Goal: Transaction & Acquisition: Download file/media

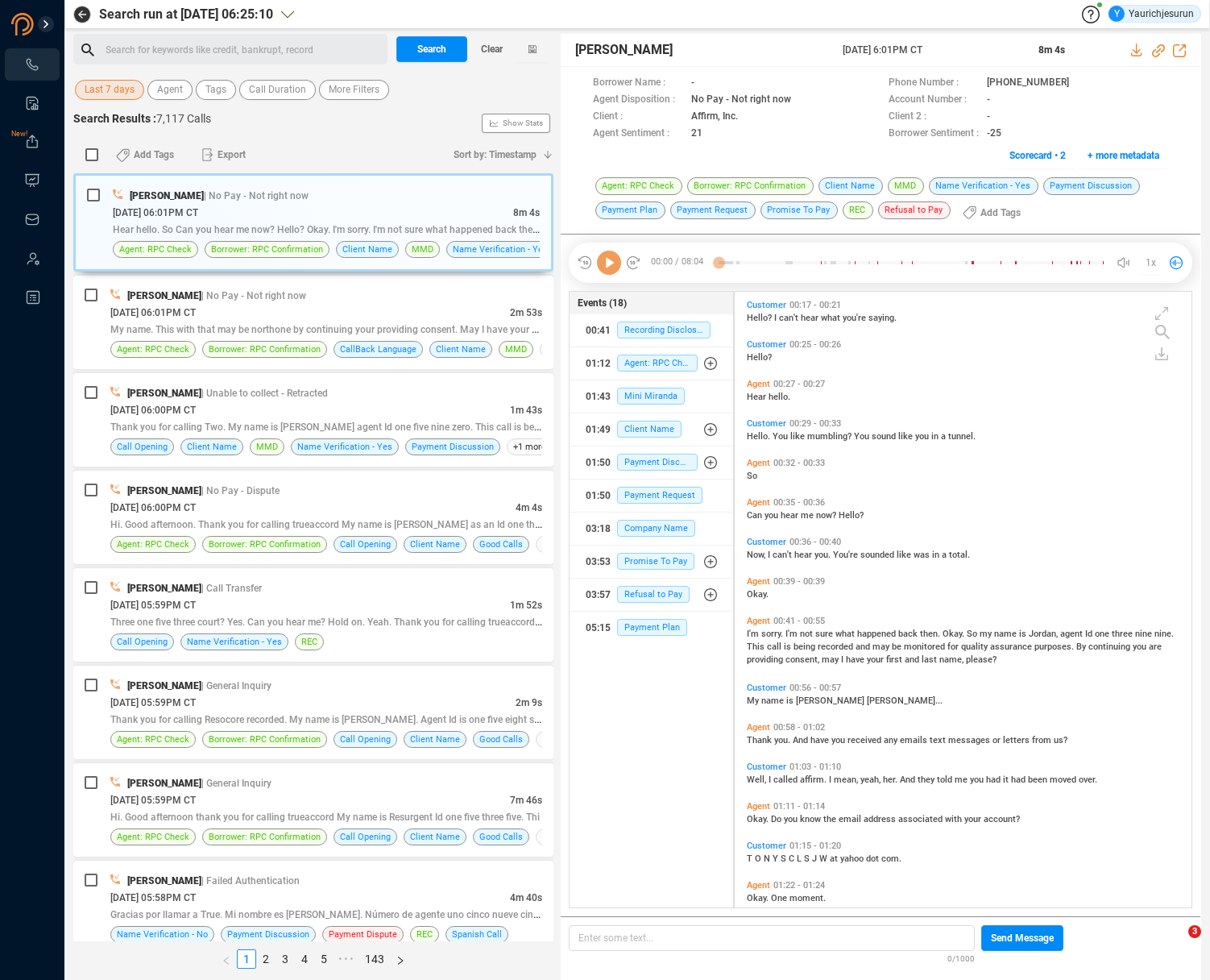
scroll to position [613, 449]
click at [88, 96] on span "Last 7 days" at bounding box center [110, 90] width 50 height 20
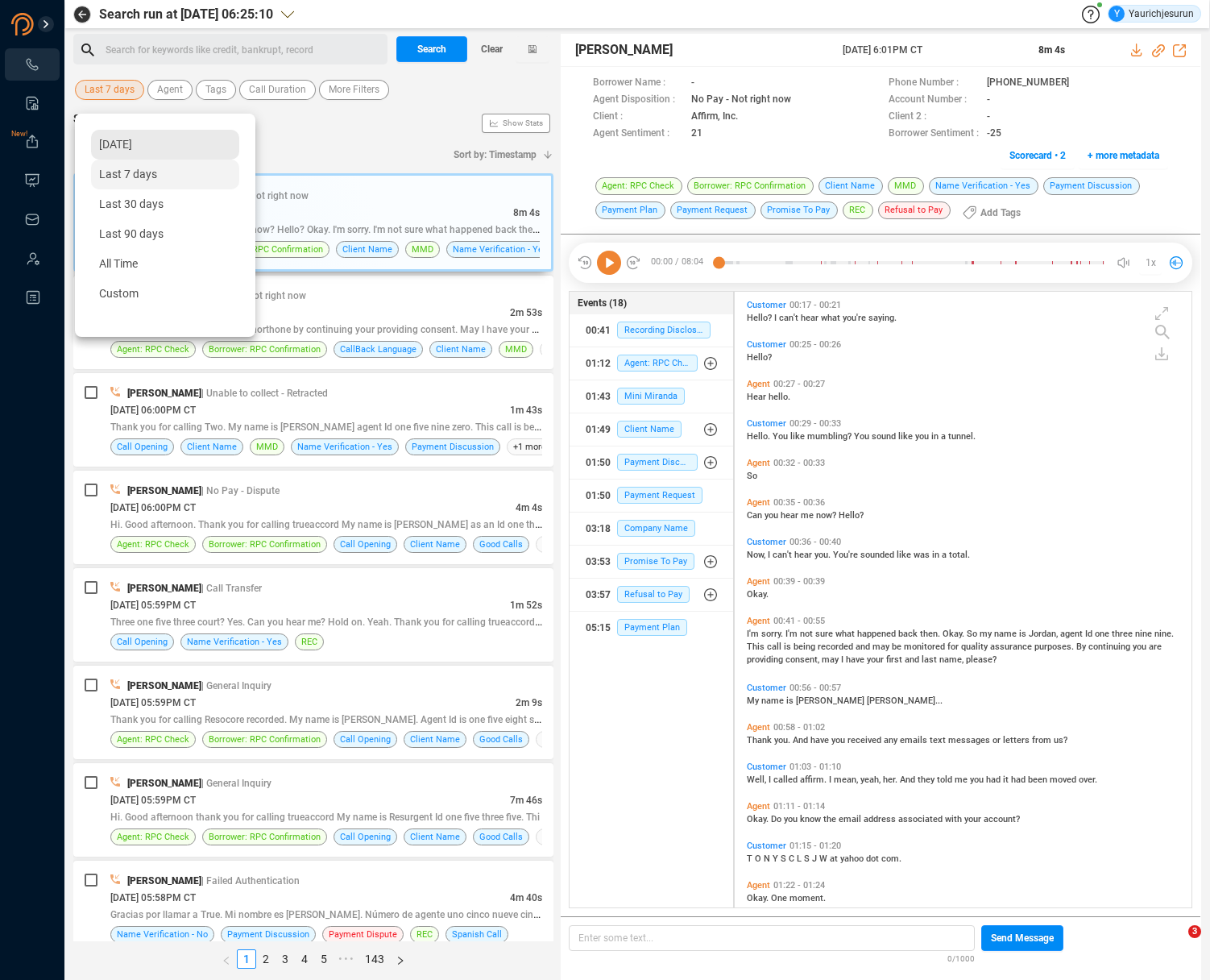
click at [119, 135] on div "[DATE]" at bounding box center [165, 144] width 148 height 30
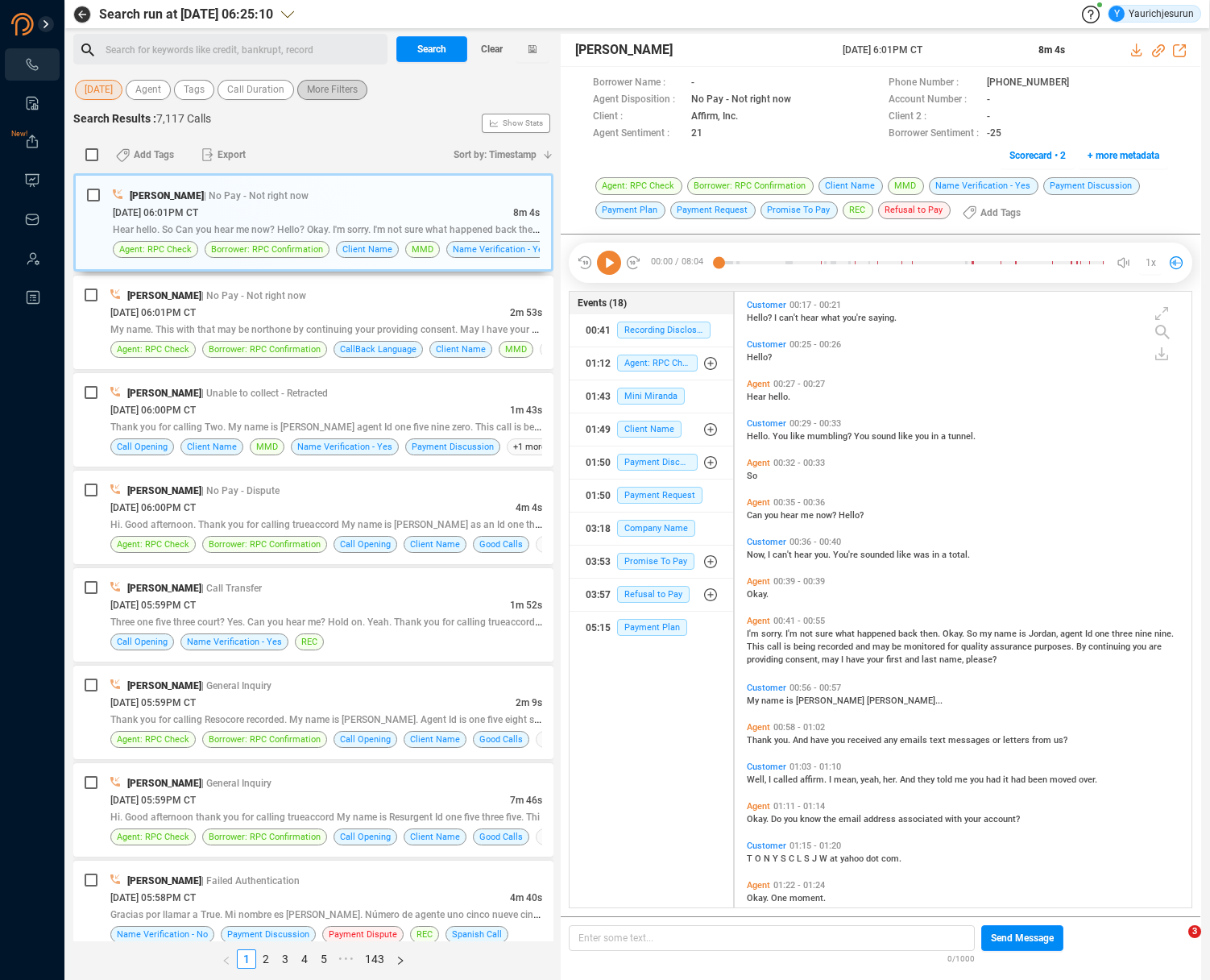
click at [342, 86] on span "More Filters" at bounding box center [332, 90] width 51 height 20
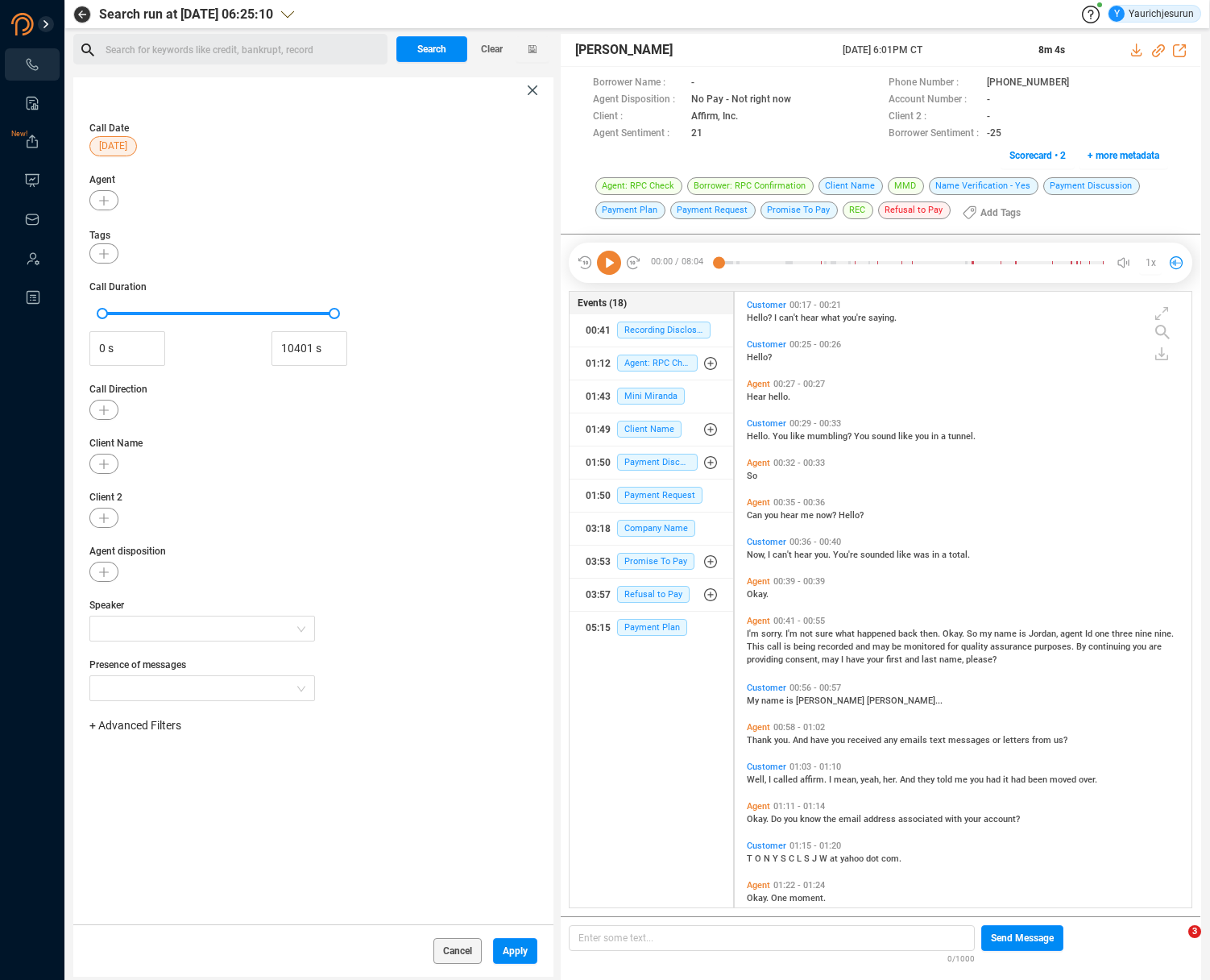
click at [140, 722] on span "+ Advanced Filters" at bounding box center [135, 726] width 92 height 13
click at [149, 859] on span "Phone Number" at bounding box center [142, 860] width 75 height 13
click at [279, 778] on div "Enter a comma separated list ﻿" at bounding box center [250, 776] width 306 height 34
click at [511, 951] on span "Apply" at bounding box center [515, 951] width 25 height 26
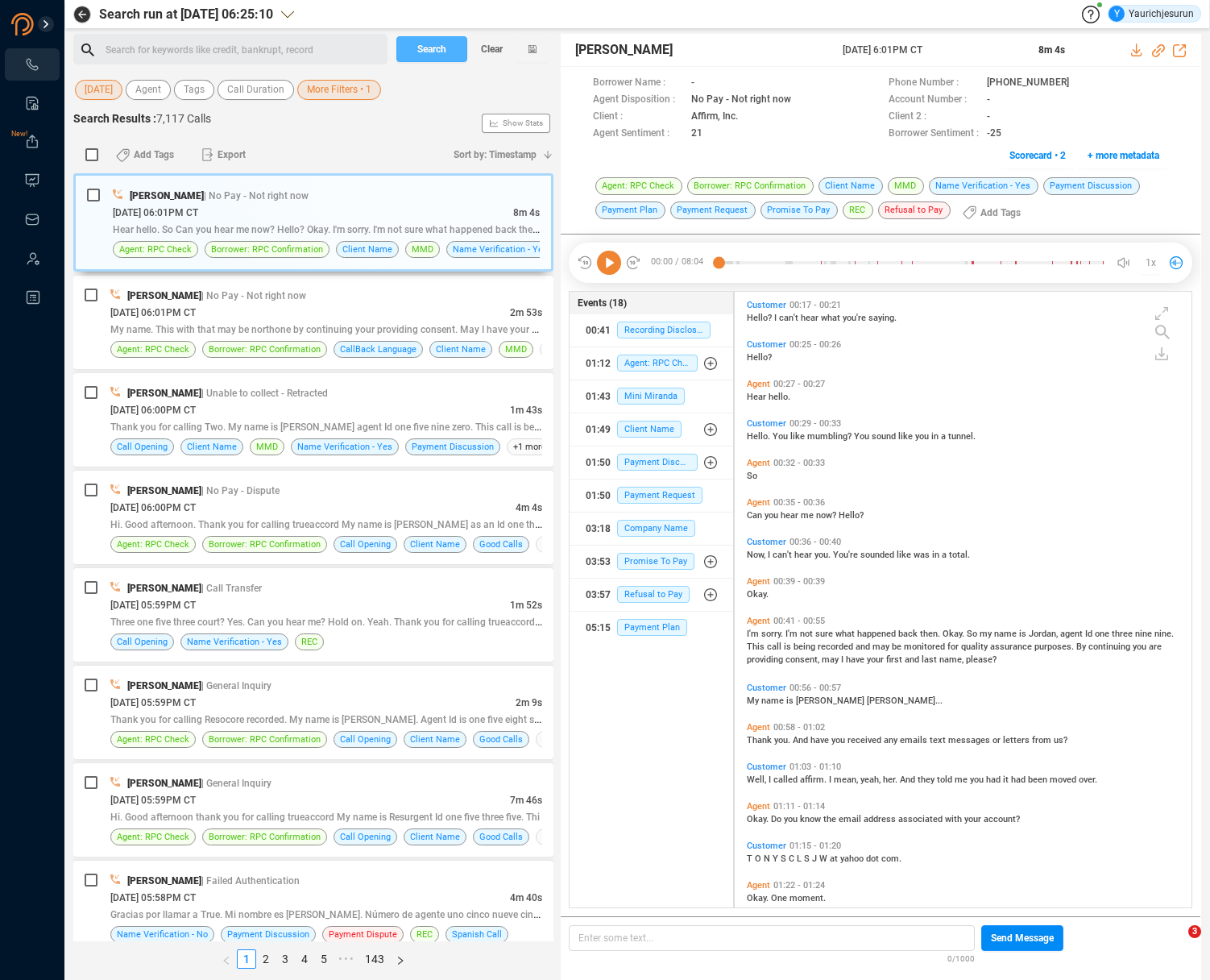
click at [450, 52] on button "Search" at bounding box center [432, 49] width 71 height 26
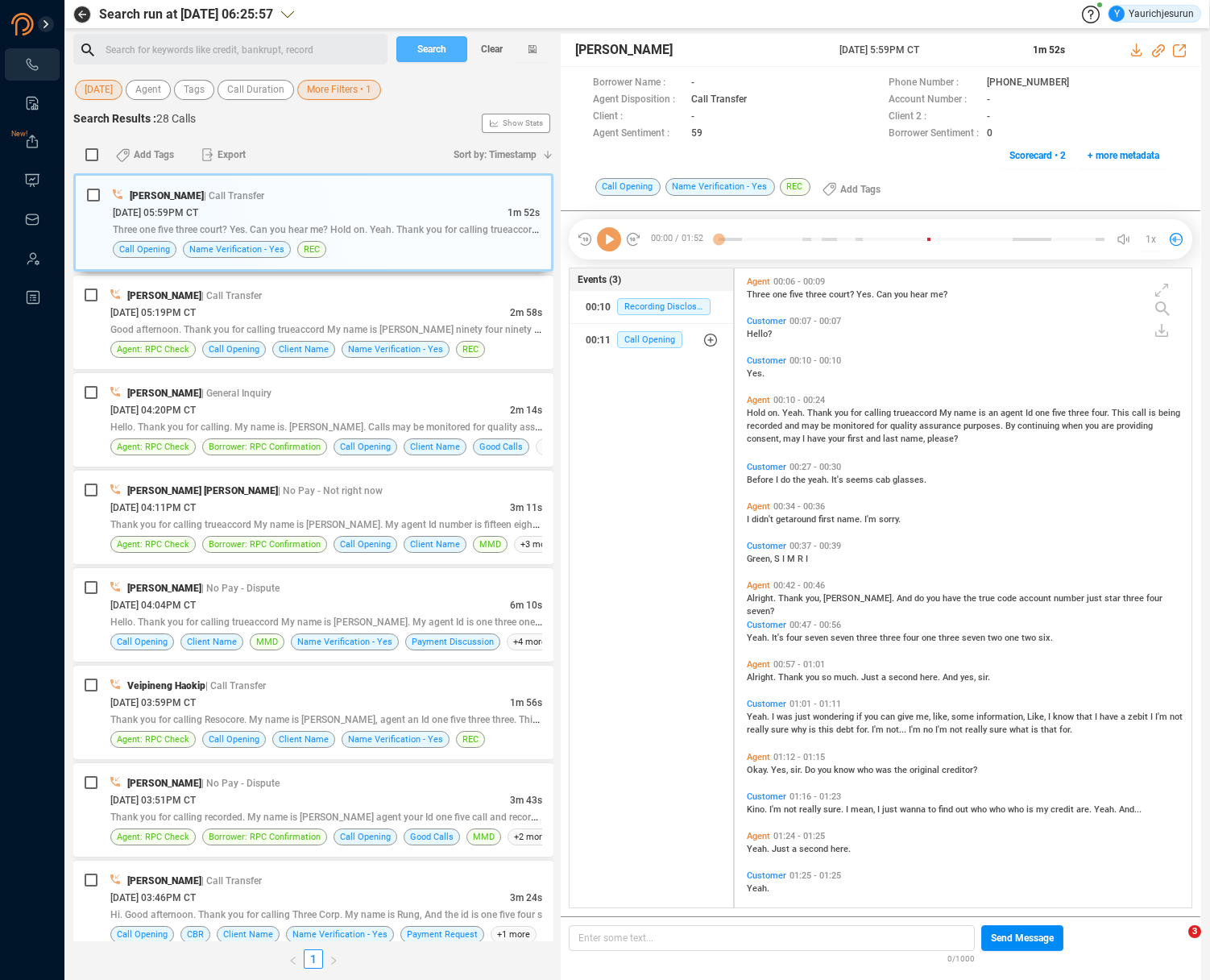
scroll to position [636, 449]
click at [93, 155] on input "checkbox" at bounding box center [92, 154] width 13 height 13
checkbox input "true"
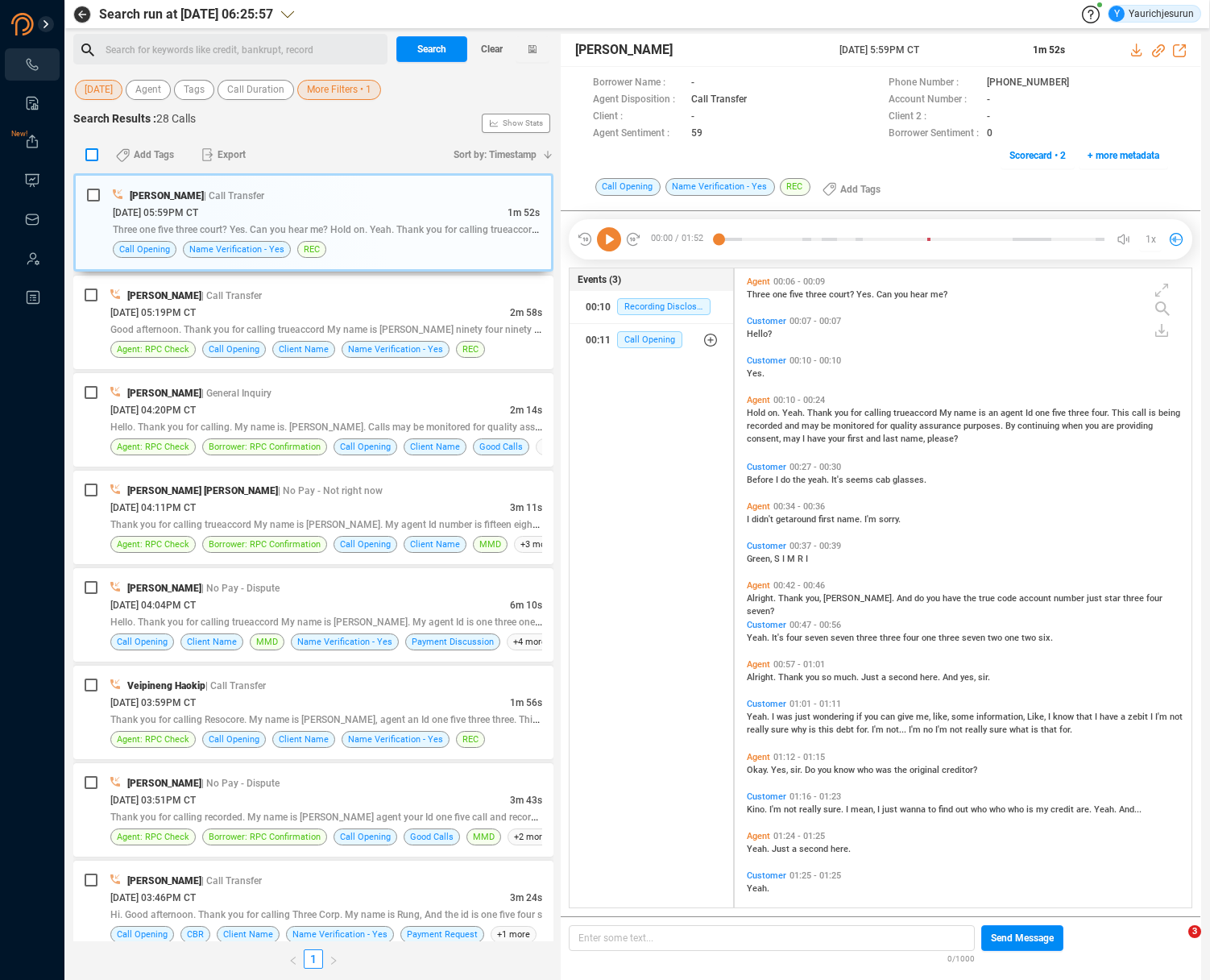
checkbox input "true"
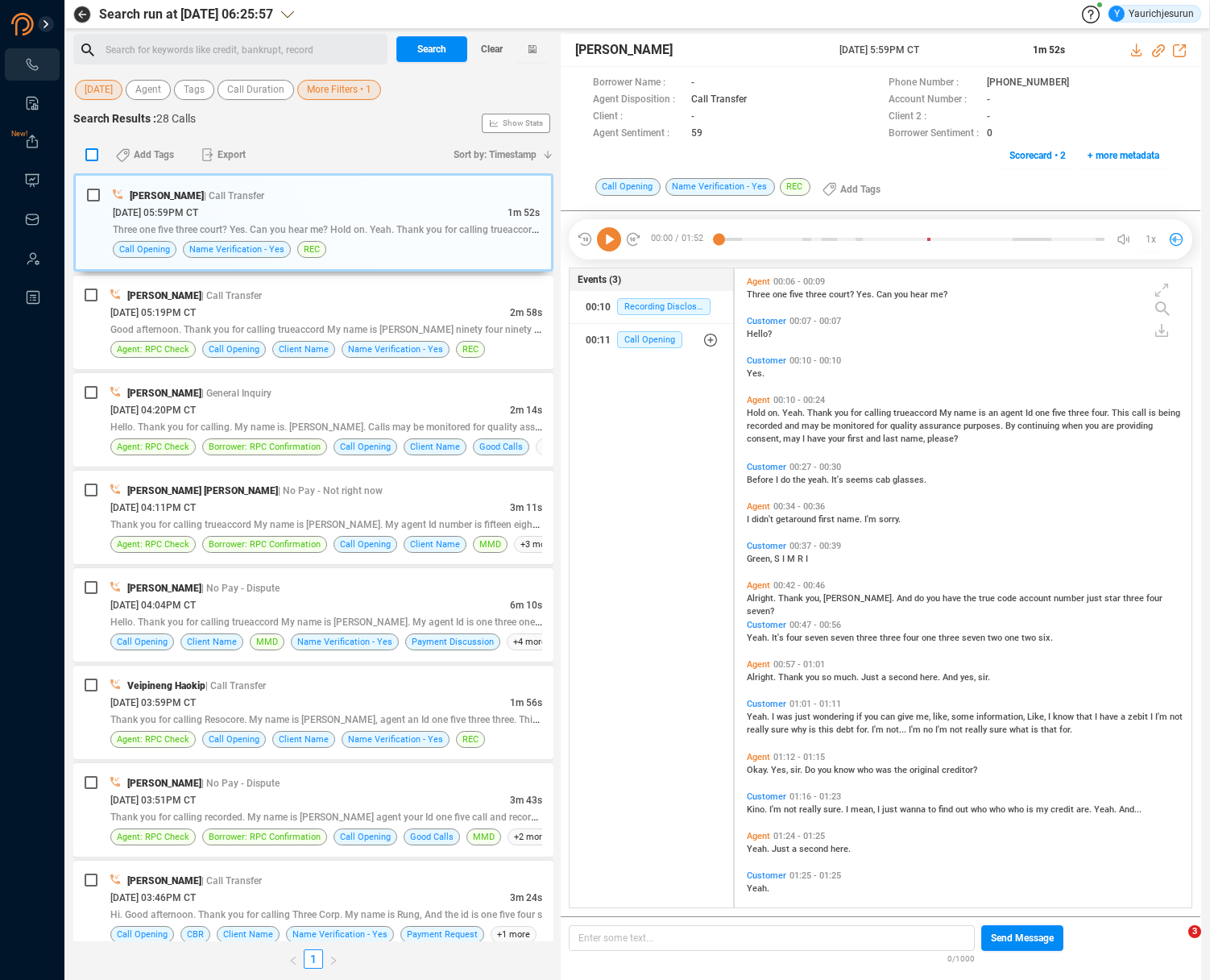
checkbox input "true"
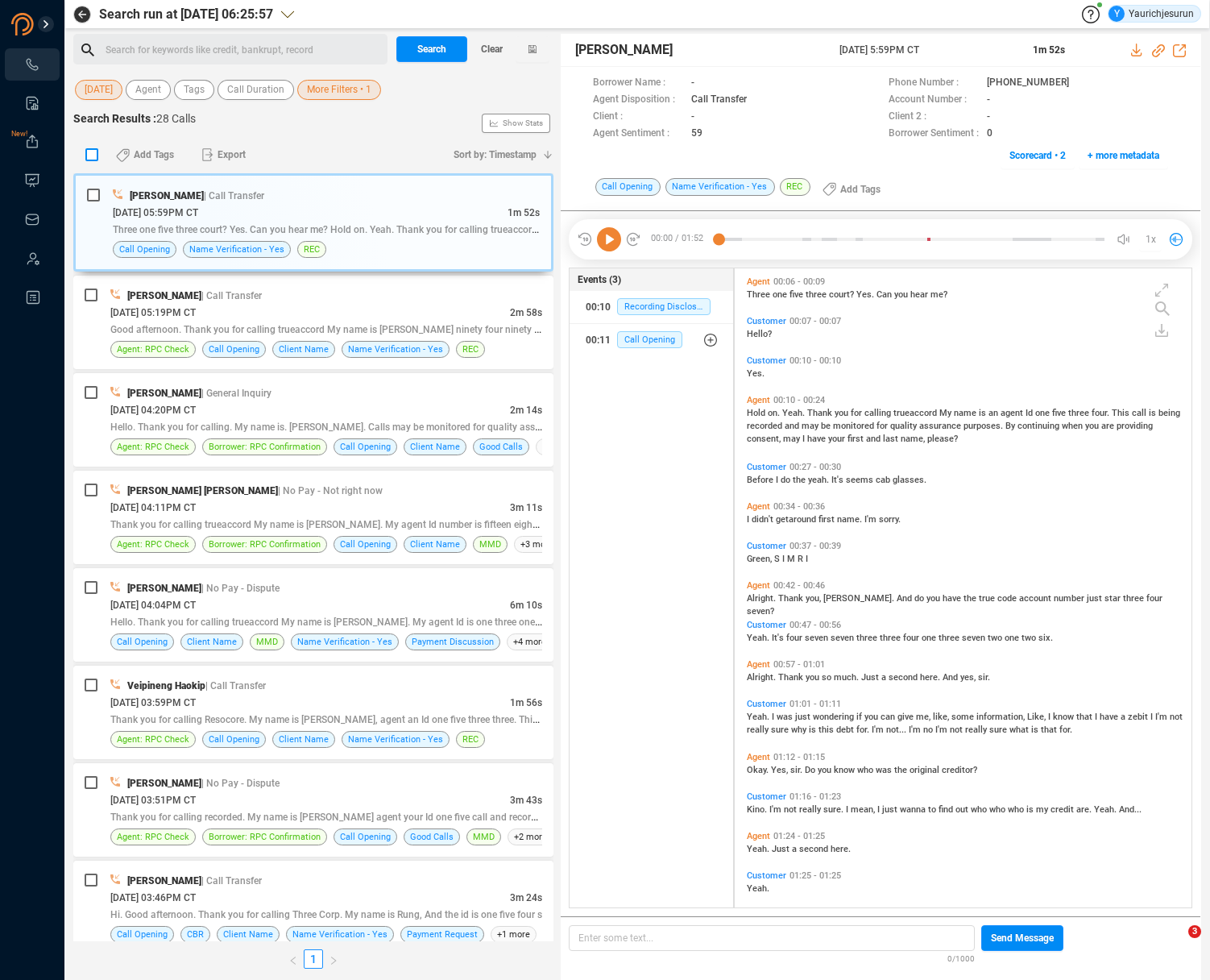
checkbox input "true"
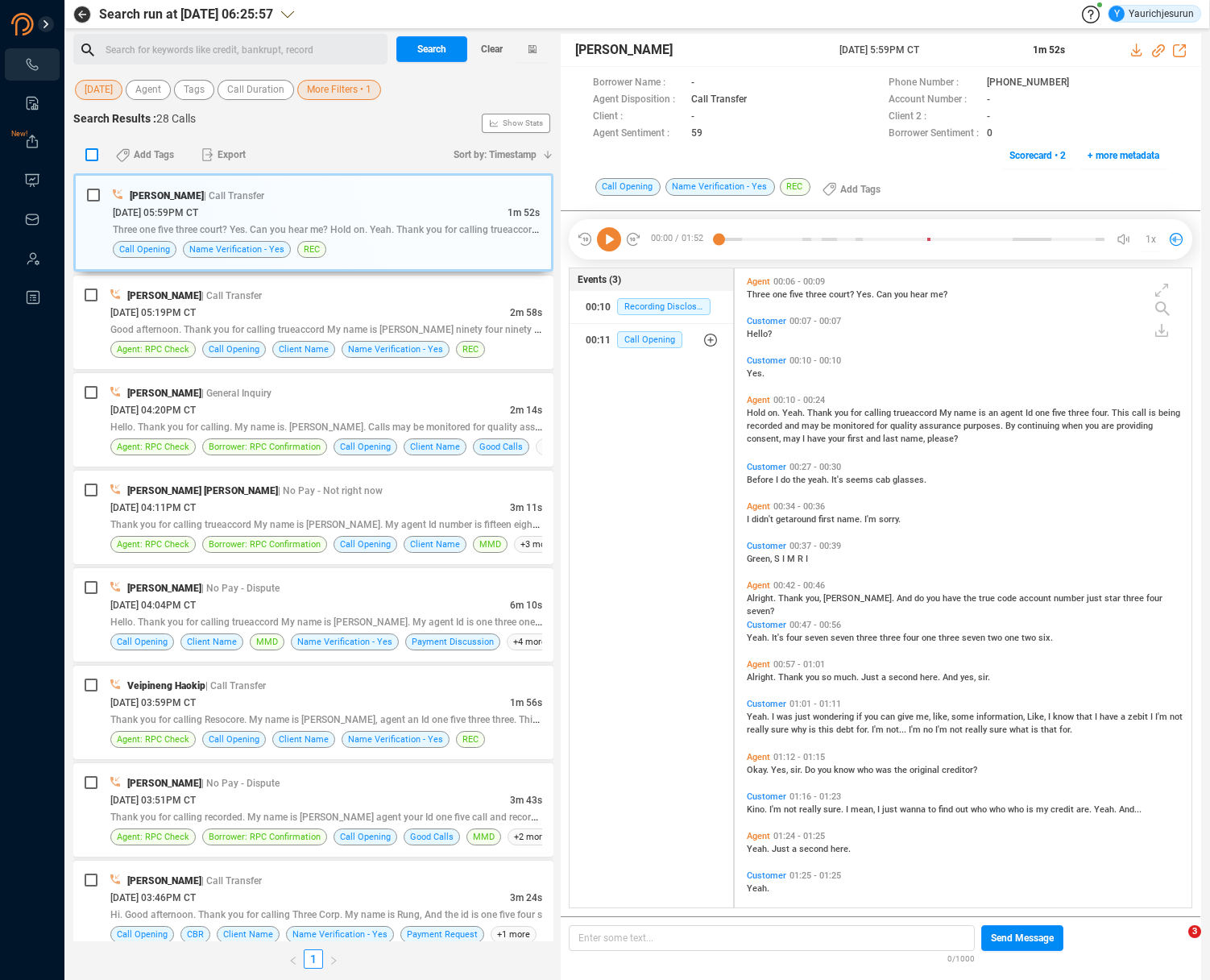
checkbox input "true"
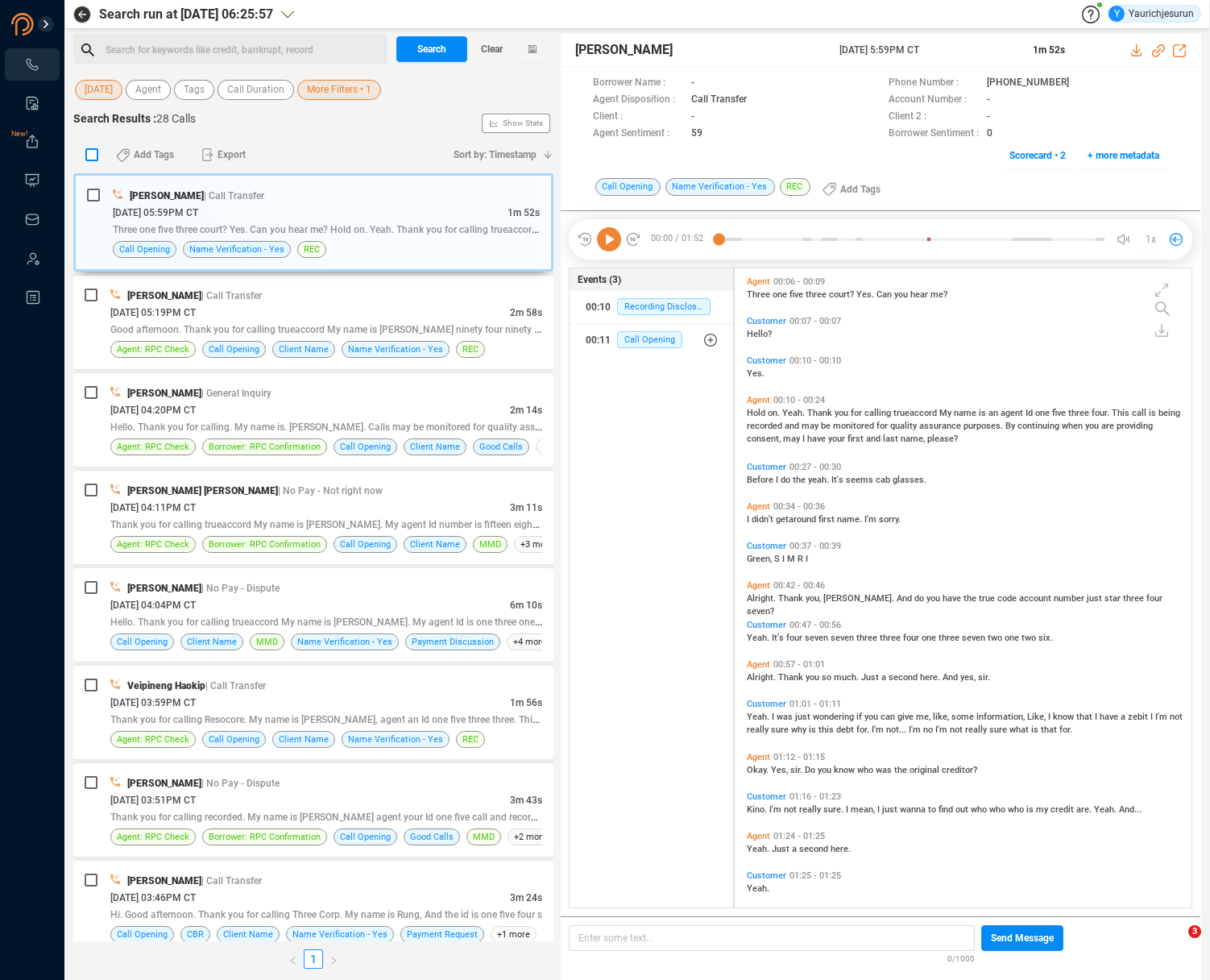
checkbox input "true"
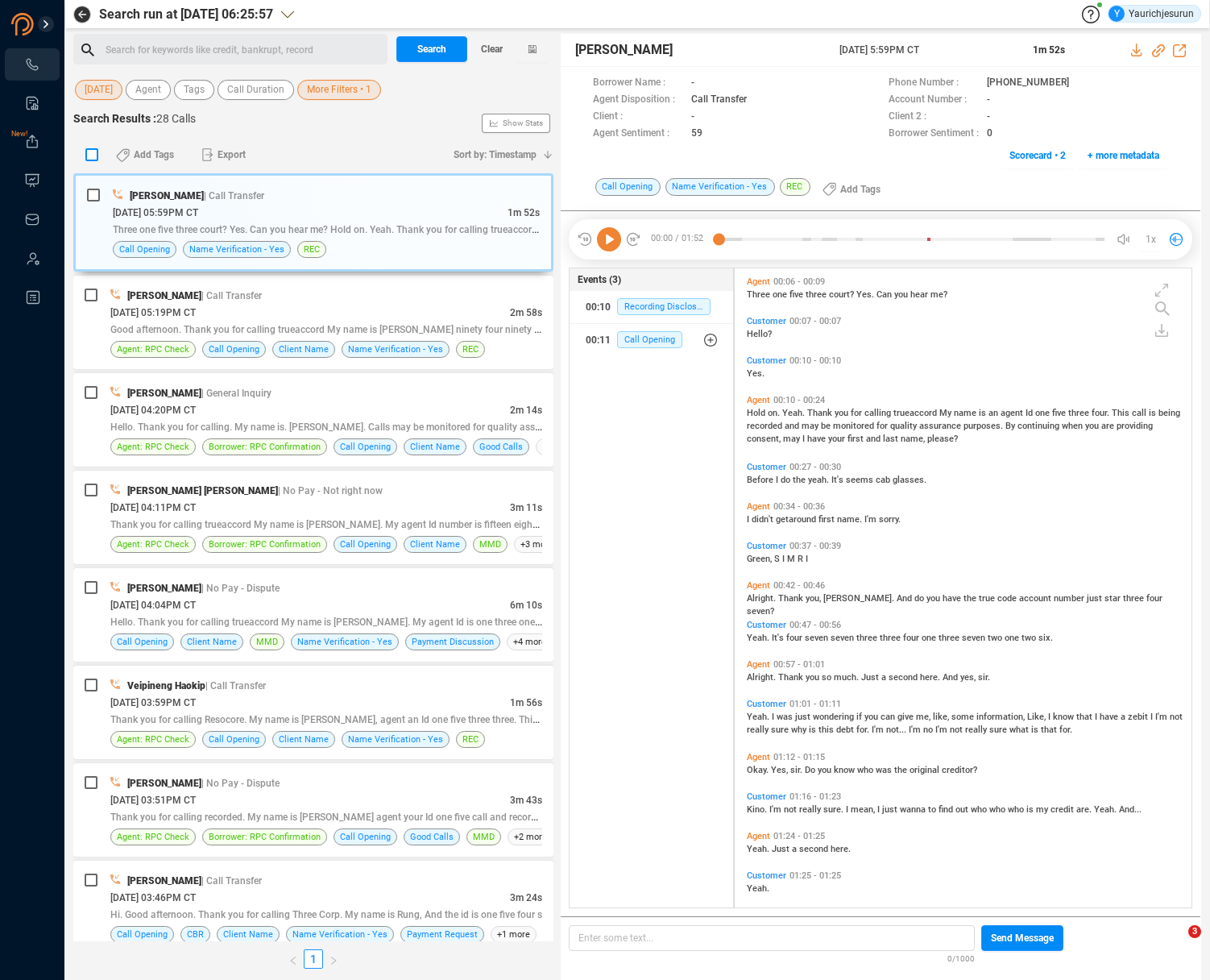
checkbox input "true"
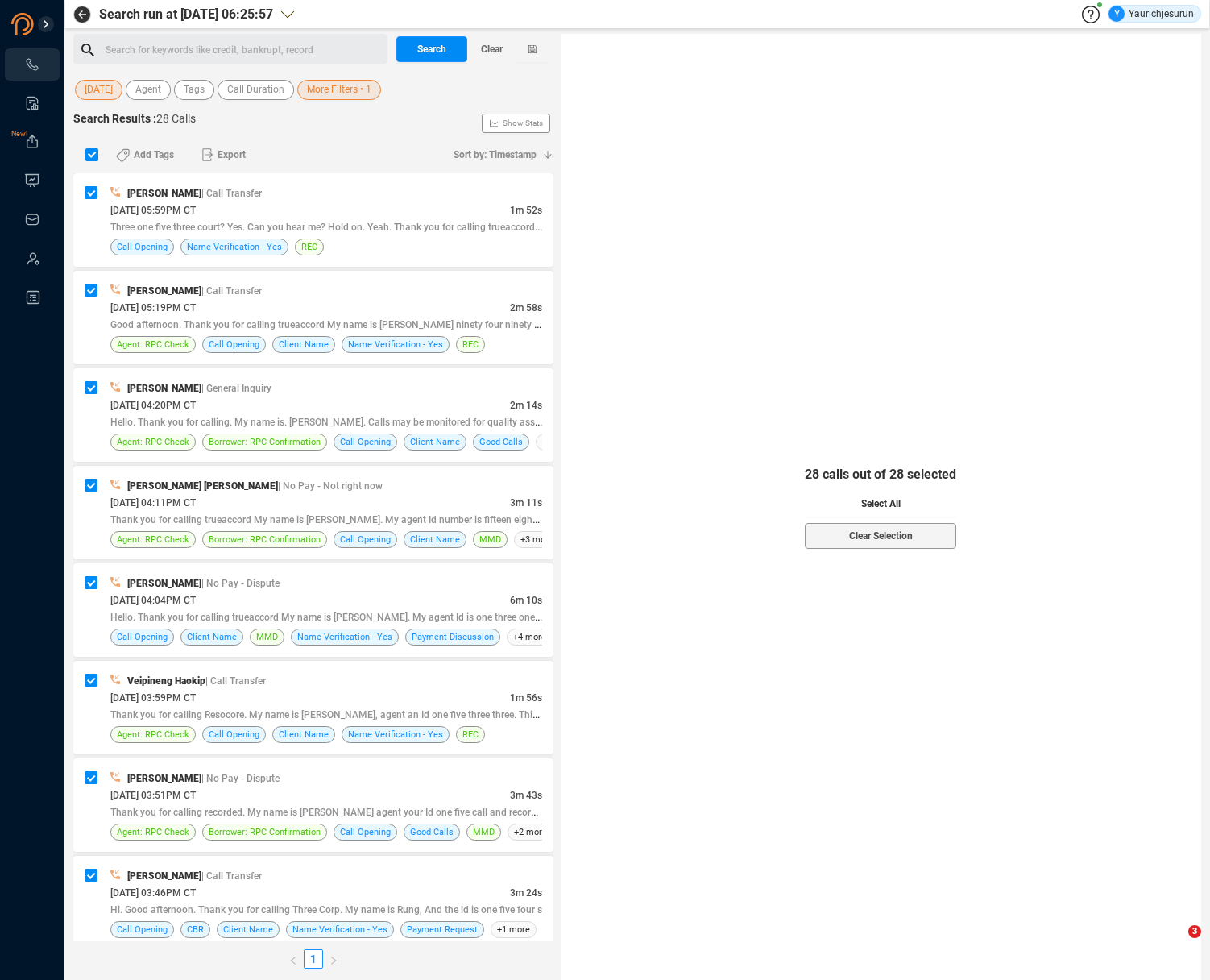
click at [851, 509] on button "Select All" at bounding box center [881, 504] width 152 height 26
click at [242, 155] on span "Export" at bounding box center [231, 154] width 29 height 26
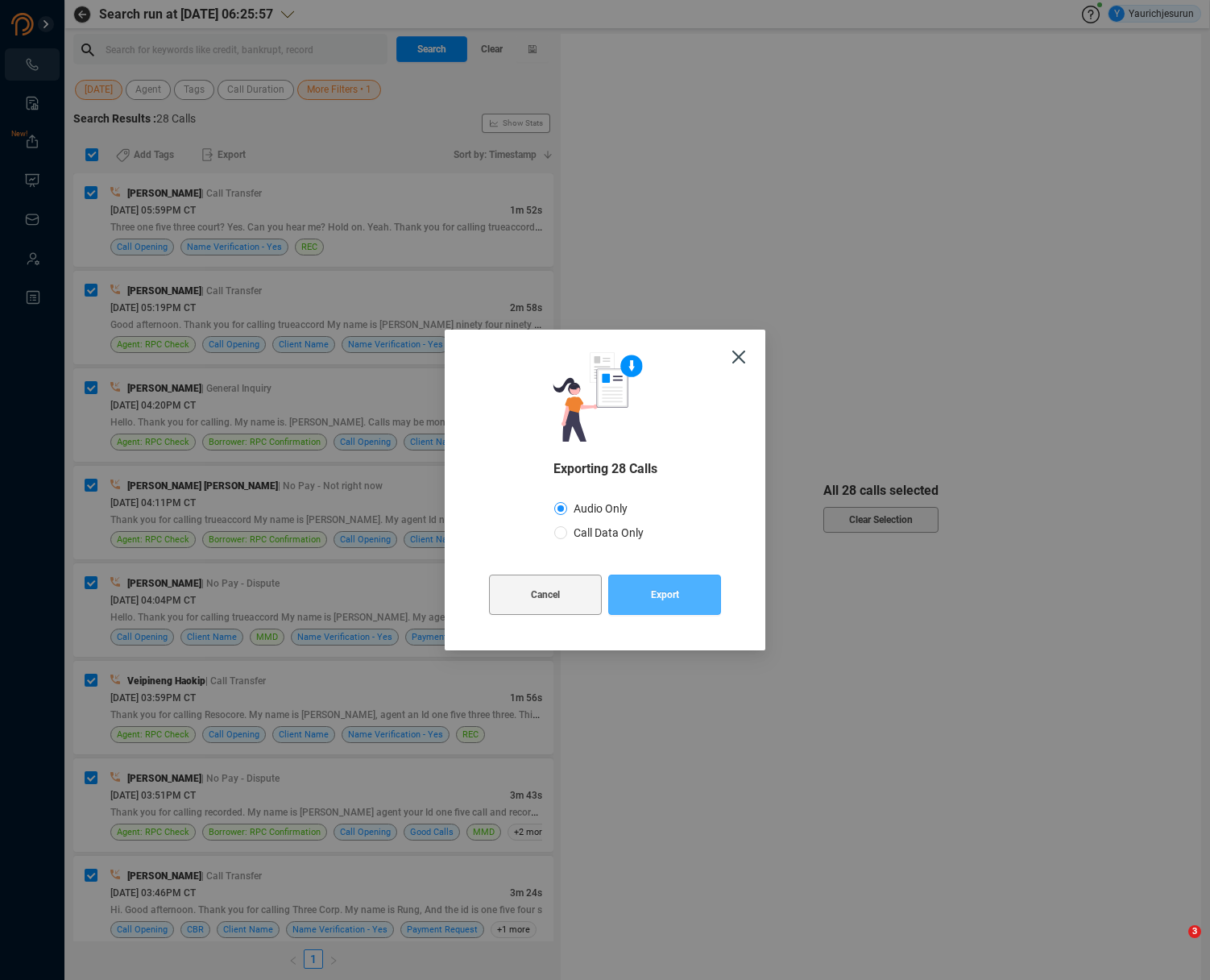
click at [637, 595] on button "Export" at bounding box center [665, 595] width 113 height 41
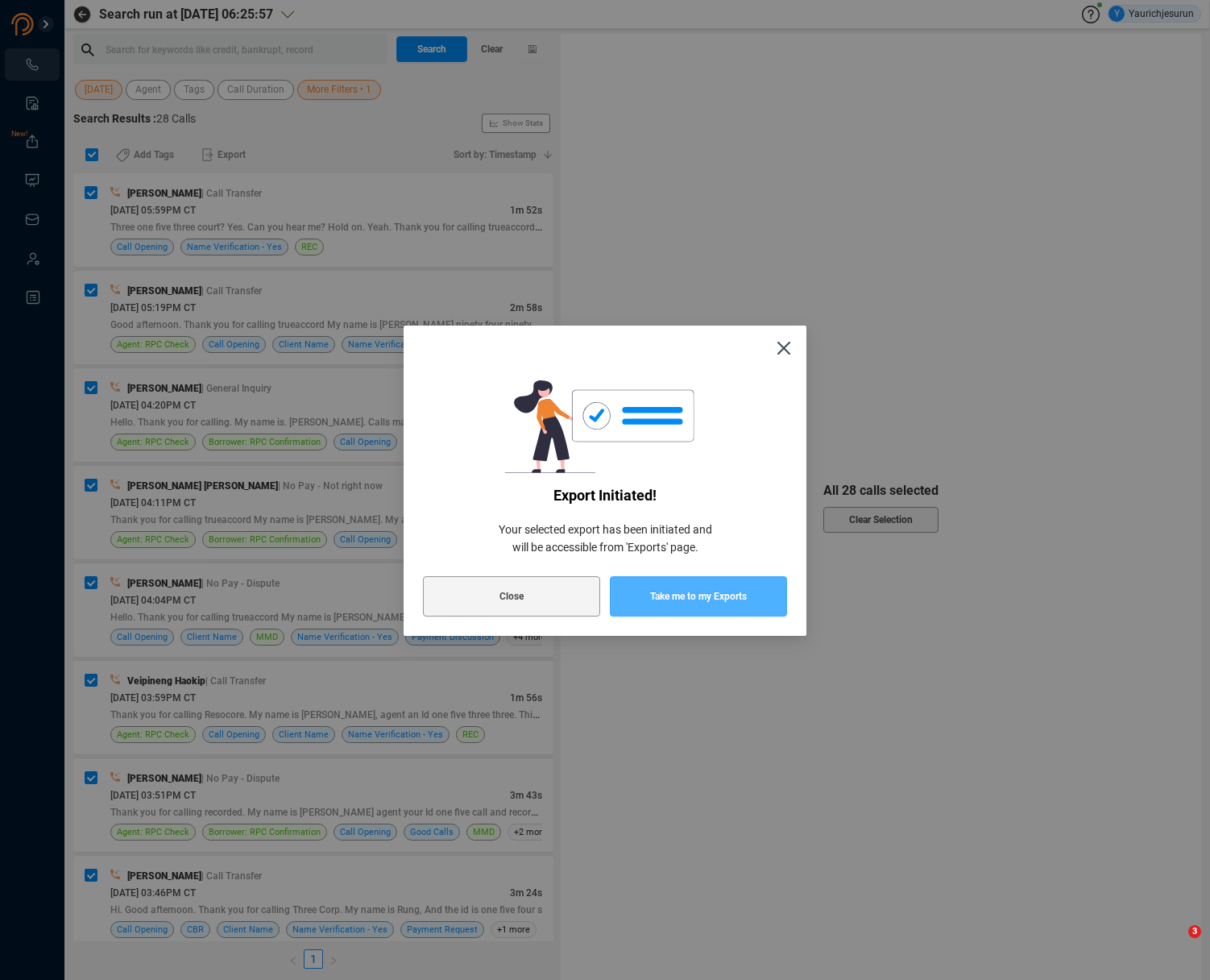
click at [637, 595] on button "Take me to my Exports" at bounding box center [699, 596] width 177 height 41
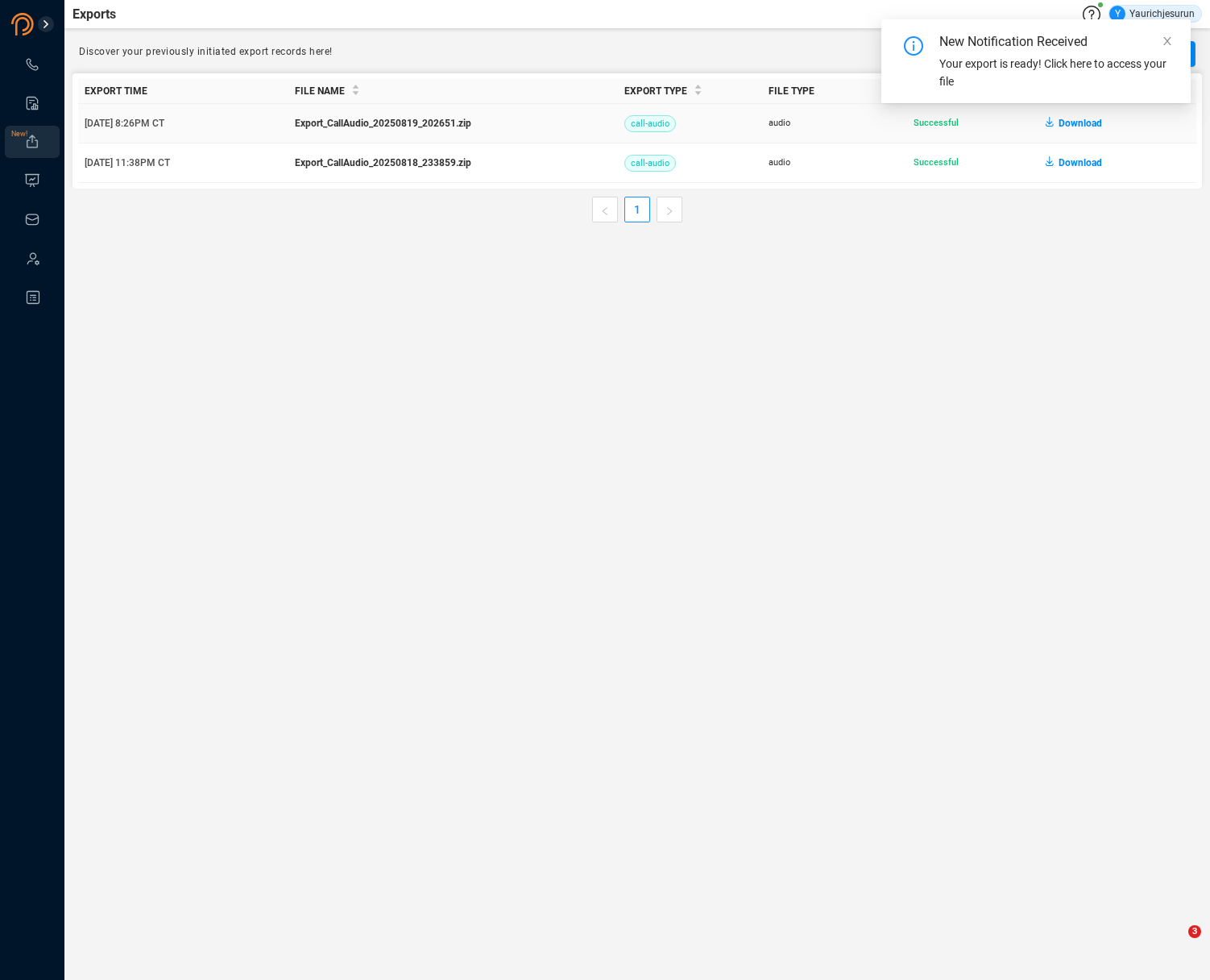
click at [1074, 125] on span "Download" at bounding box center [1080, 123] width 43 height 26
